Goal: Transaction & Acquisition: Purchase product/service

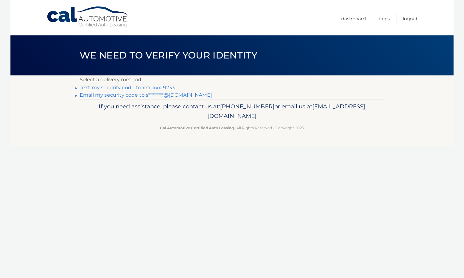
click at [169, 87] on link "Text my security code to xxx-xxx-9233" at bounding box center [127, 88] width 95 height 6
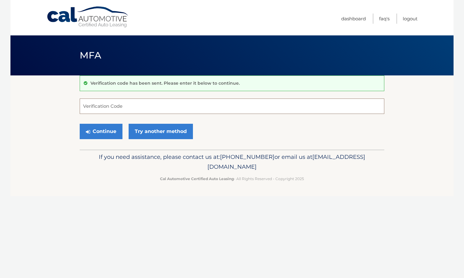
click at [120, 104] on input "Verification Code" at bounding box center [232, 105] width 304 height 15
type input "872123"
click at [105, 131] on button "Continue" at bounding box center [101, 131] width 43 height 15
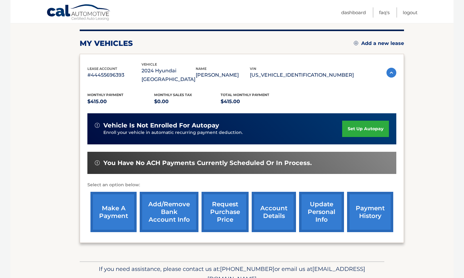
scroll to position [74, 0]
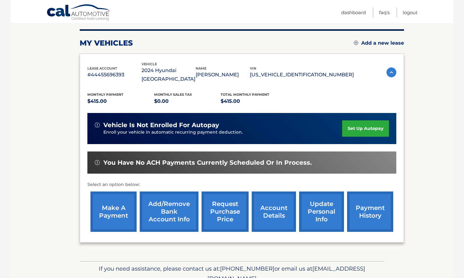
click at [117, 219] on link "make a payment" at bounding box center [113, 211] width 46 height 40
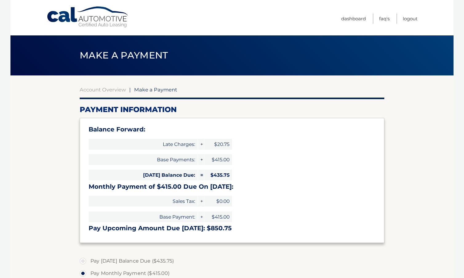
select select "MjBiOGVhNTYtMzQ5Ny00M2NmLThkZGItN2NiNzllYWRmNGFl"
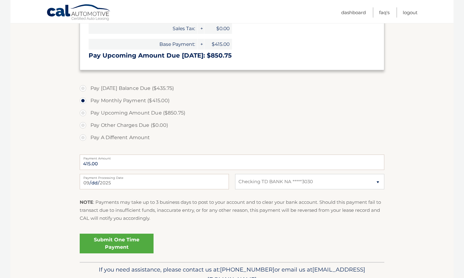
scroll to position [174, 0]
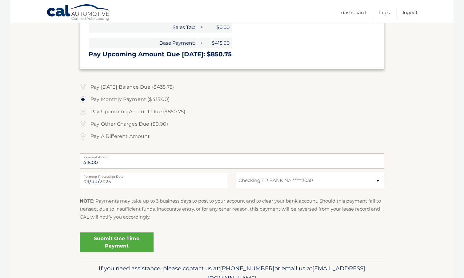
click at [82, 87] on label "Pay [DATE] Balance Due ($435.75)" at bounding box center [232, 87] width 304 height 12
click at [82, 87] on input "Pay [DATE] Balance Due ($435.75)" at bounding box center [85, 86] width 6 height 10
radio input "true"
type input "435.75"
click at [83, 98] on label "Pay Monthly Payment ($415.00)" at bounding box center [232, 99] width 304 height 12
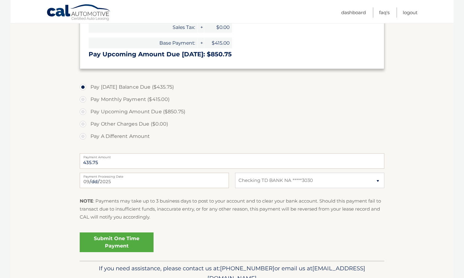
click at [83, 98] on input "Pay Monthly Payment ($415.00)" at bounding box center [85, 98] width 6 height 10
radio input "true"
type input "415.00"
click at [85, 86] on label "Pay [DATE] Balance Due ($435.75)" at bounding box center [232, 87] width 304 height 12
click at [85, 86] on input "Pay Today's Balance Due ($435.75)" at bounding box center [85, 86] width 6 height 10
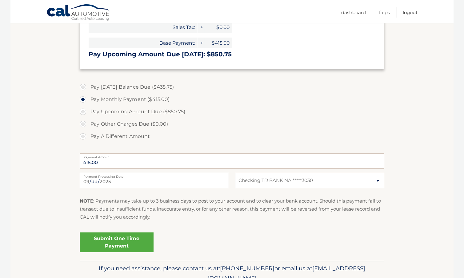
radio input "true"
type input "435.75"
click at [125, 242] on link "Submit One Time Payment" at bounding box center [117, 242] width 74 height 20
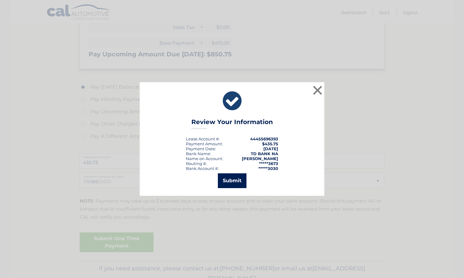
click at [238, 179] on button "Submit" at bounding box center [232, 180] width 29 height 15
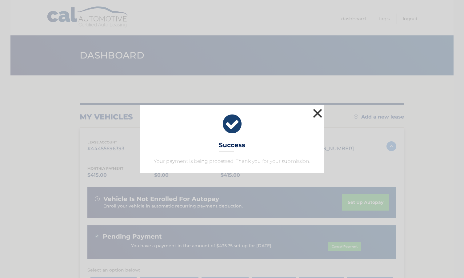
click at [319, 112] on button "×" at bounding box center [317, 113] width 12 height 12
